Goal: Task Accomplishment & Management: Use online tool/utility

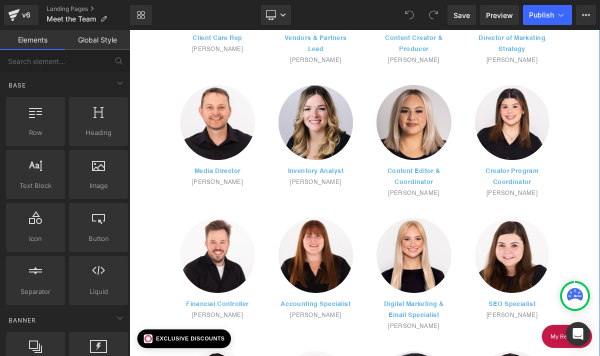
scroll to position [597, 0]
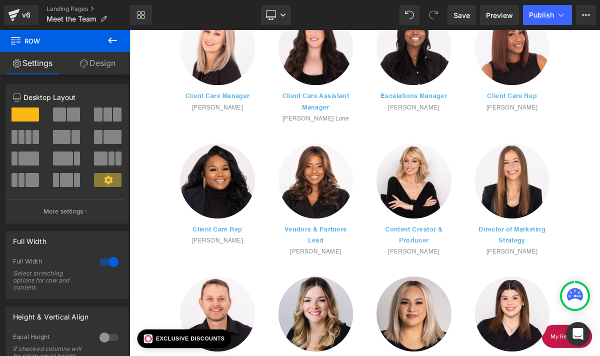
scroll to position [355, 0]
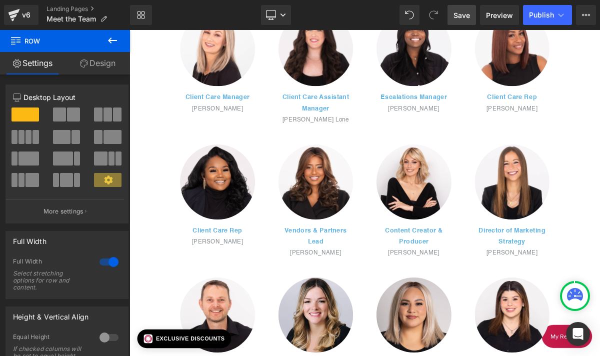
click at [462, 14] on span "Save" at bounding box center [462, 15] width 17 height 11
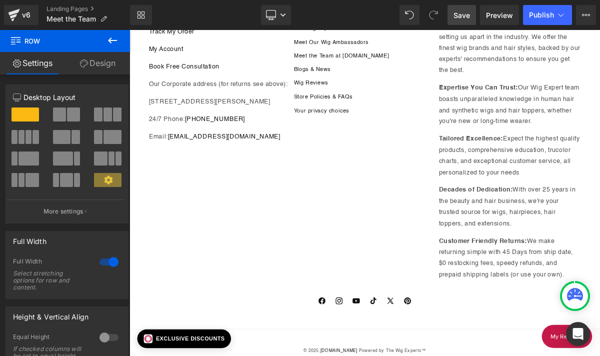
scroll to position [2482, 0]
